Goal: Register for event/course

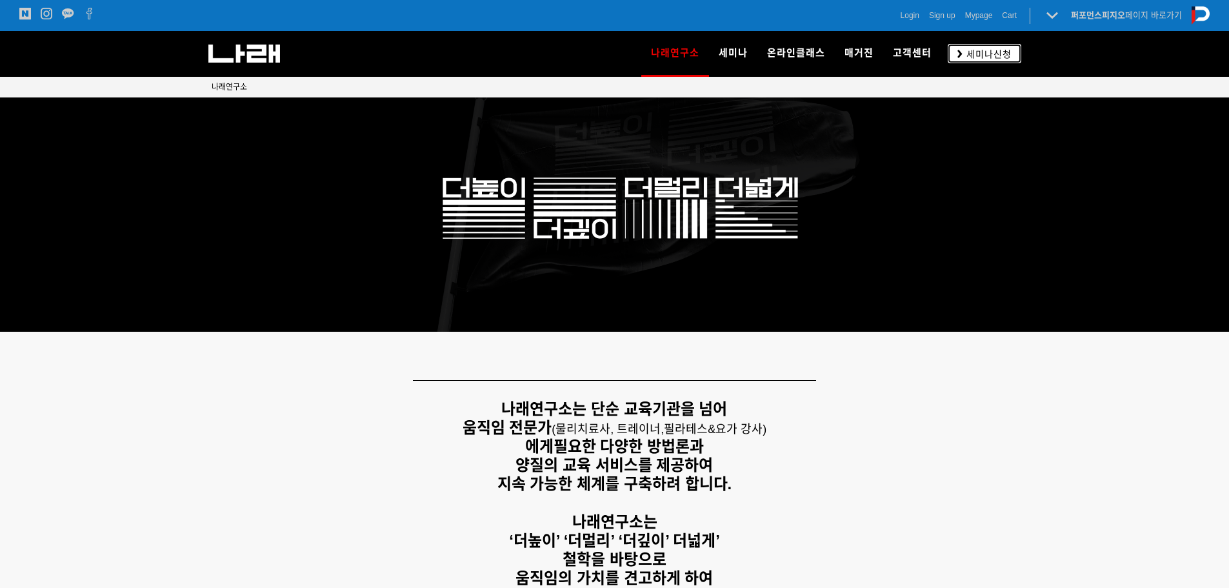
click at [977, 53] on span "세미나신청" at bounding box center [987, 54] width 49 height 13
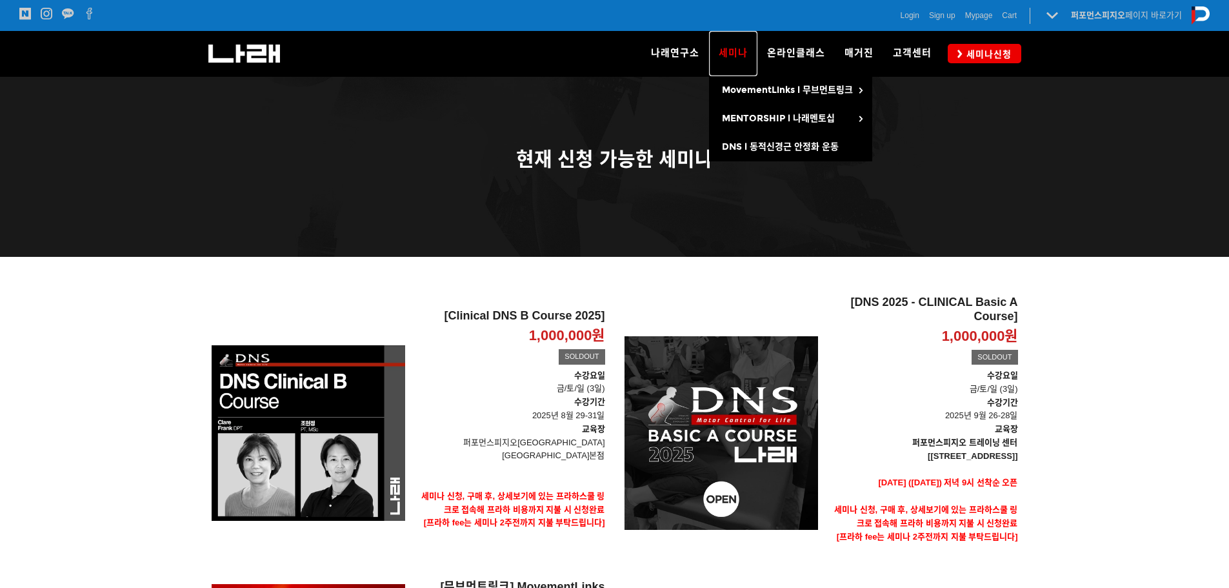
click at [728, 48] on span "세미나" at bounding box center [733, 53] width 29 height 12
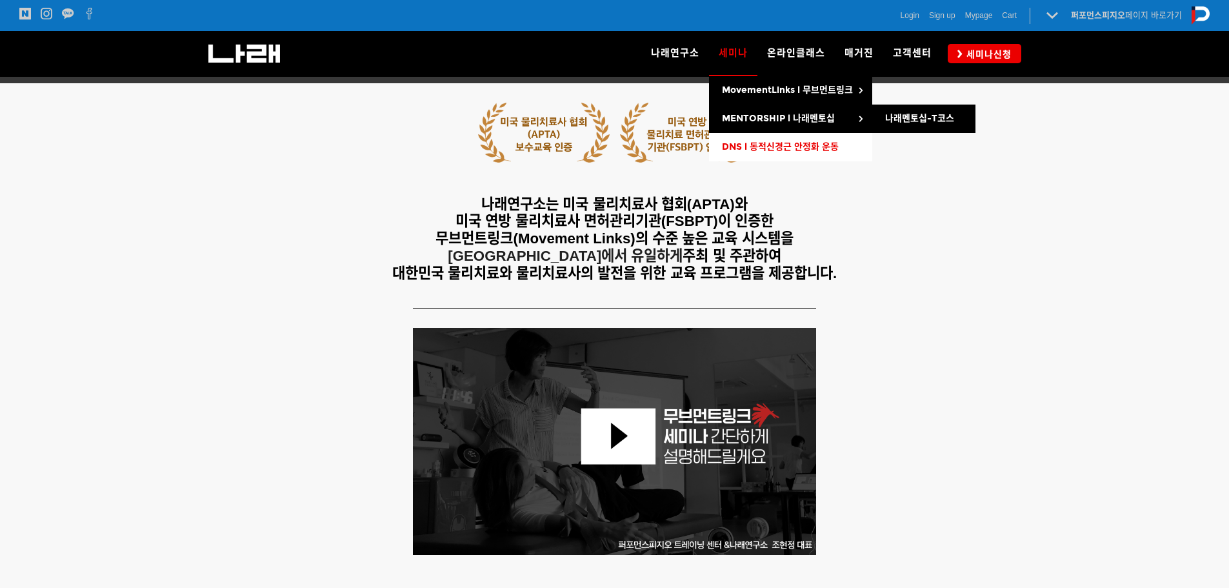
click at [797, 141] on span "DNS l 동적신경근 안정화 운동" at bounding box center [780, 146] width 117 height 11
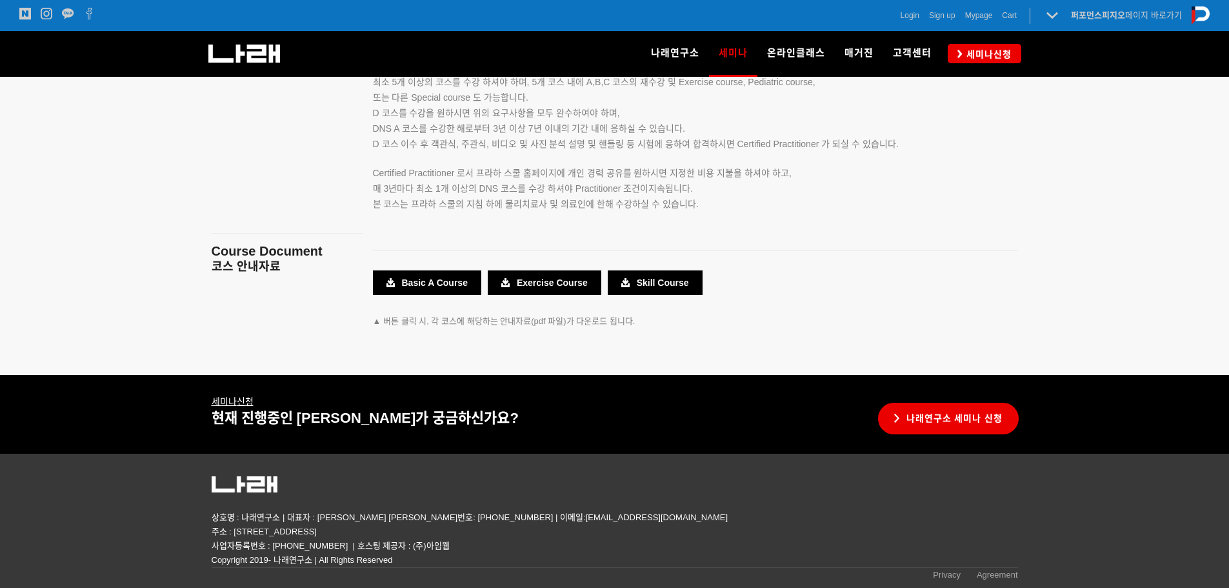
scroll to position [2265, 0]
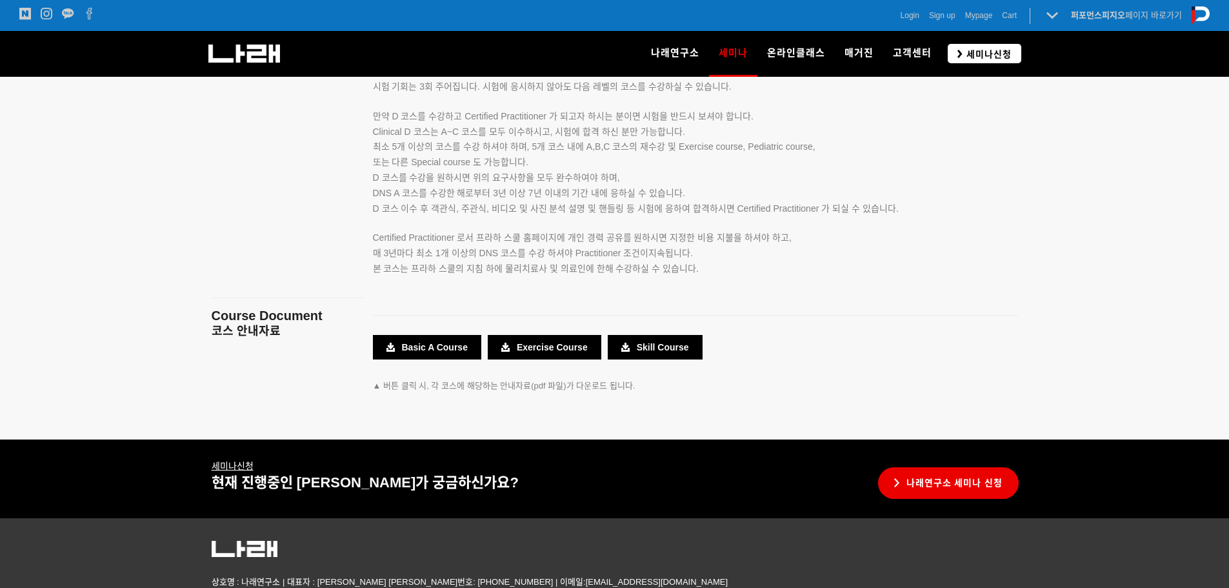
click at [970, 52] on span "세미나신청" at bounding box center [987, 54] width 49 height 13
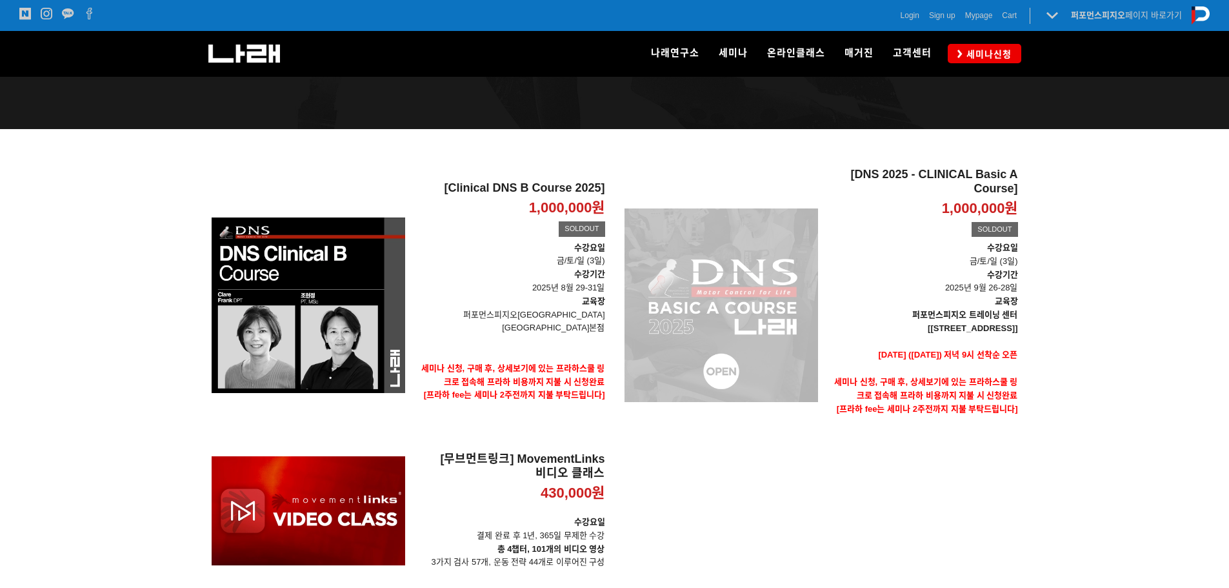
scroll to position [129, 0]
